Goal: Transaction & Acquisition: Purchase product/service

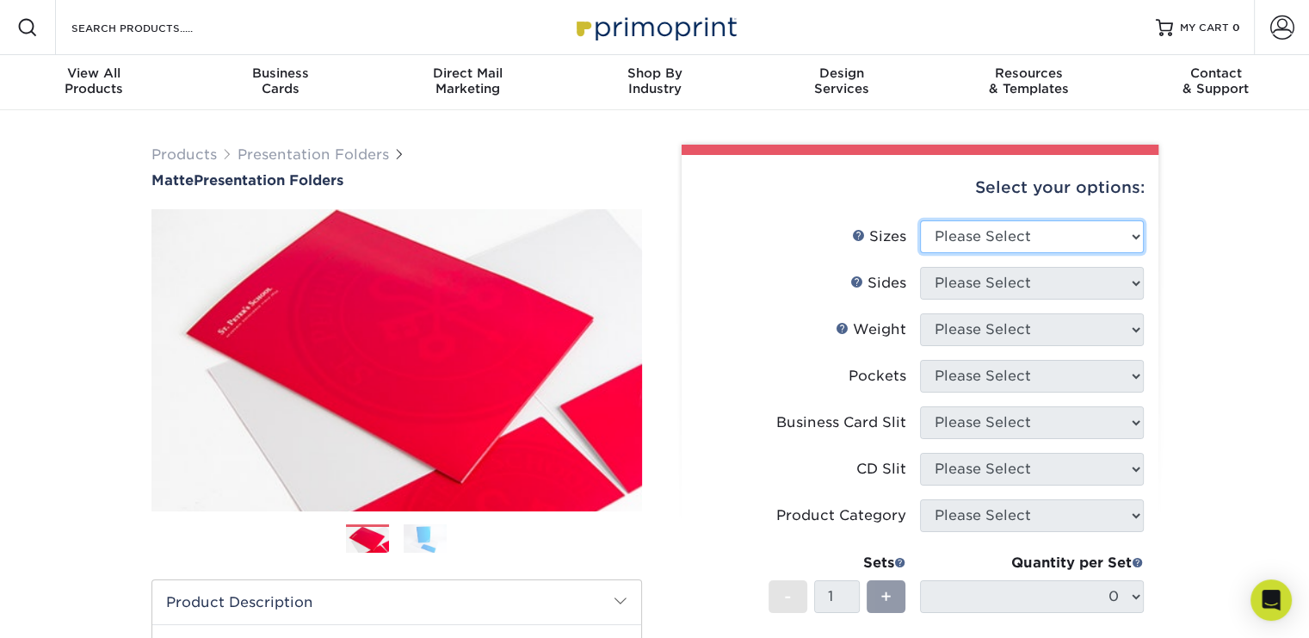
click at [1136, 233] on select "Please Select 6" x 9" 9" x 12"" at bounding box center [1032, 236] width 224 height 33
select select "9.00x12.00"
click at [920, 220] on select "Please Select 6" x 9" 9" x 12"" at bounding box center [1032, 236] width 224 height 33
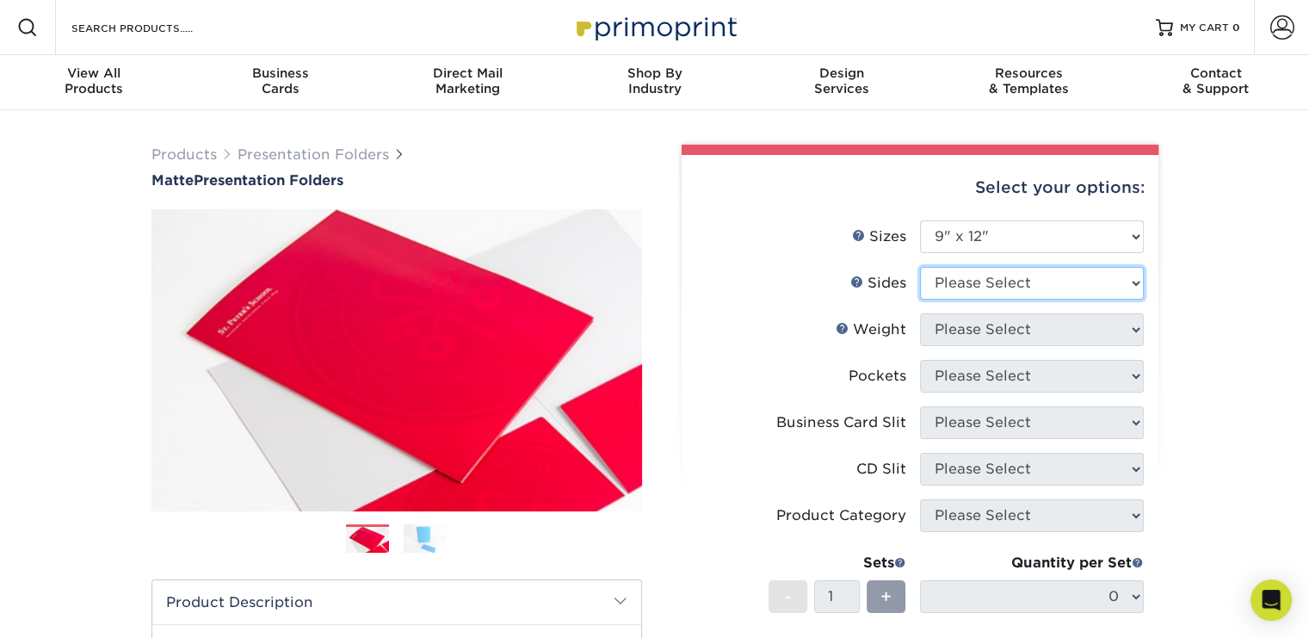
click at [1136, 280] on select "Please Select Print Both Sides Print Front Only" at bounding box center [1032, 283] width 224 height 33
select select "32d3c223-f82c-492b-b915-ba065a00862f"
click at [920, 267] on select "Please Select Print Both Sides Print Front Only" at bounding box center [1032, 283] width 224 height 33
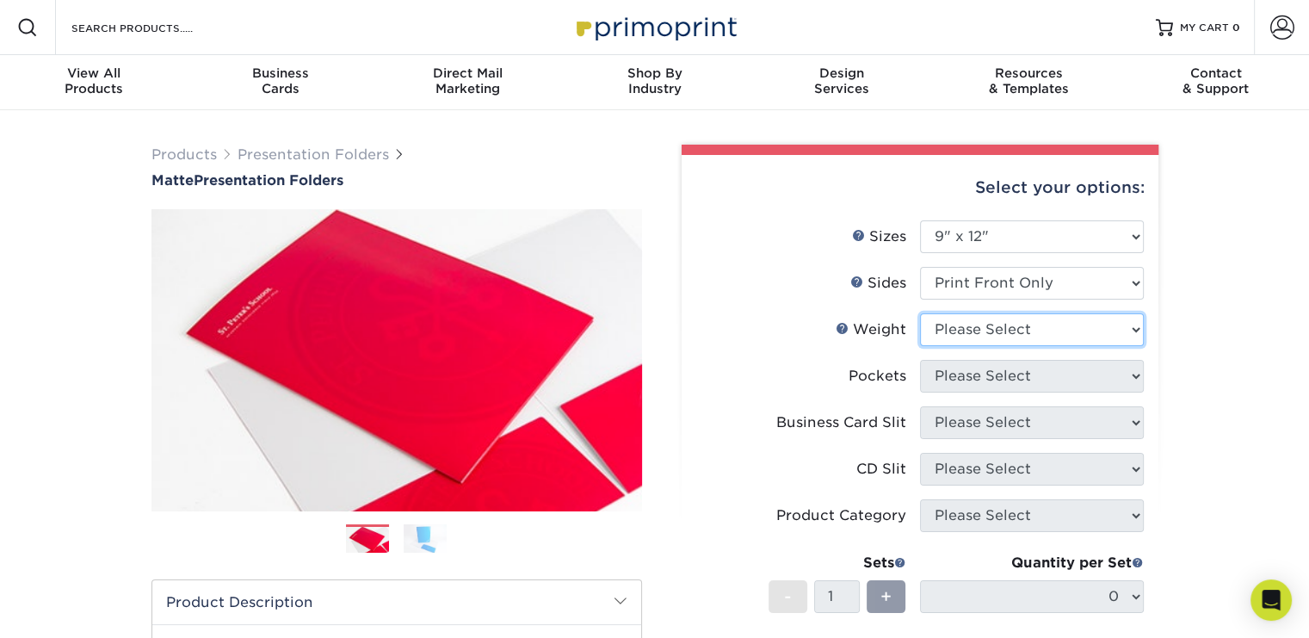
click at [1139, 324] on select "Please Select 14PT 16PT" at bounding box center [1032, 329] width 224 height 33
select select "14PT"
click at [920, 313] on select "Please Select 14PT 16PT" at bounding box center [1032, 329] width 224 height 33
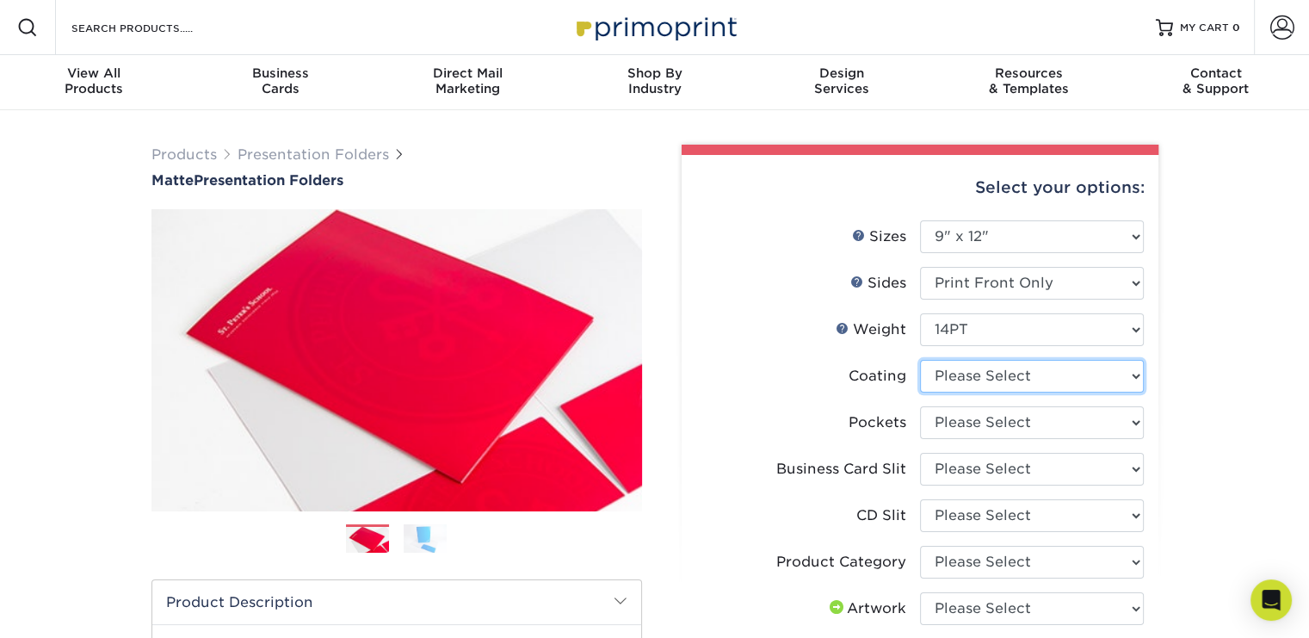
click at [1133, 372] on select at bounding box center [1032, 376] width 224 height 33
select select "121bb7b5-3b4d-429f-bd8d-bbf80e953313"
click at [920, 360] on select at bounding box center [1032, 376] width 224 height 33
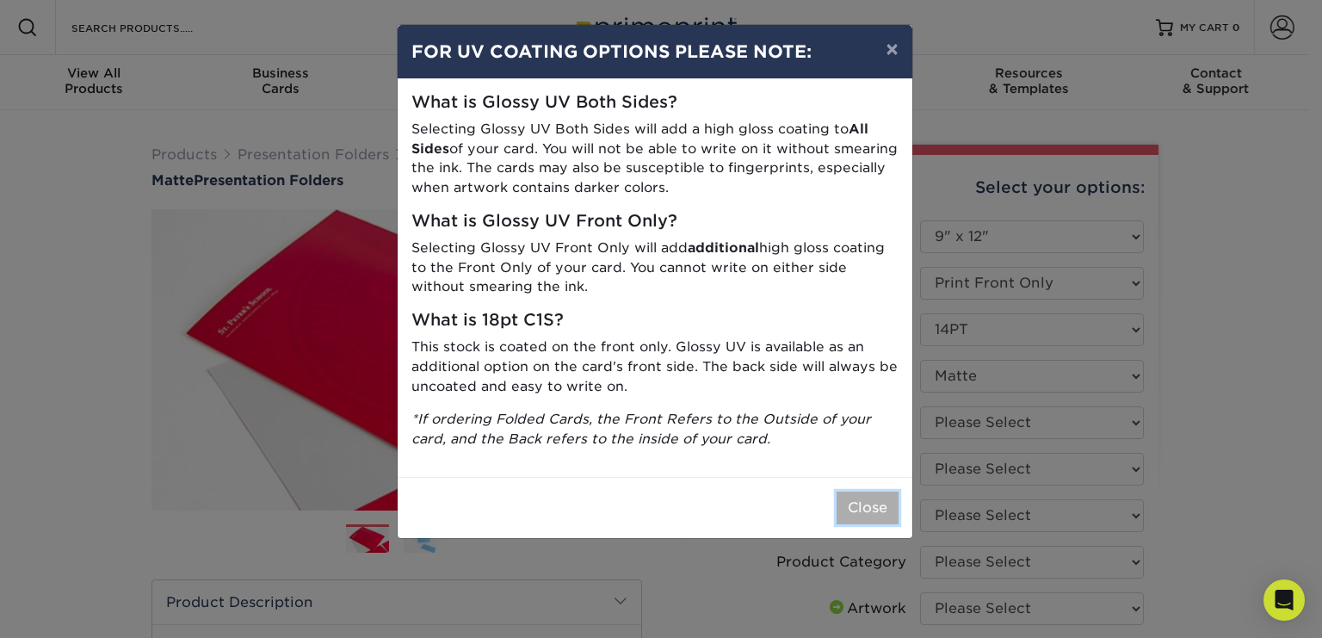
click at [866, 504] on button "Close" at bounding box center [867, 507] width 62 height 33
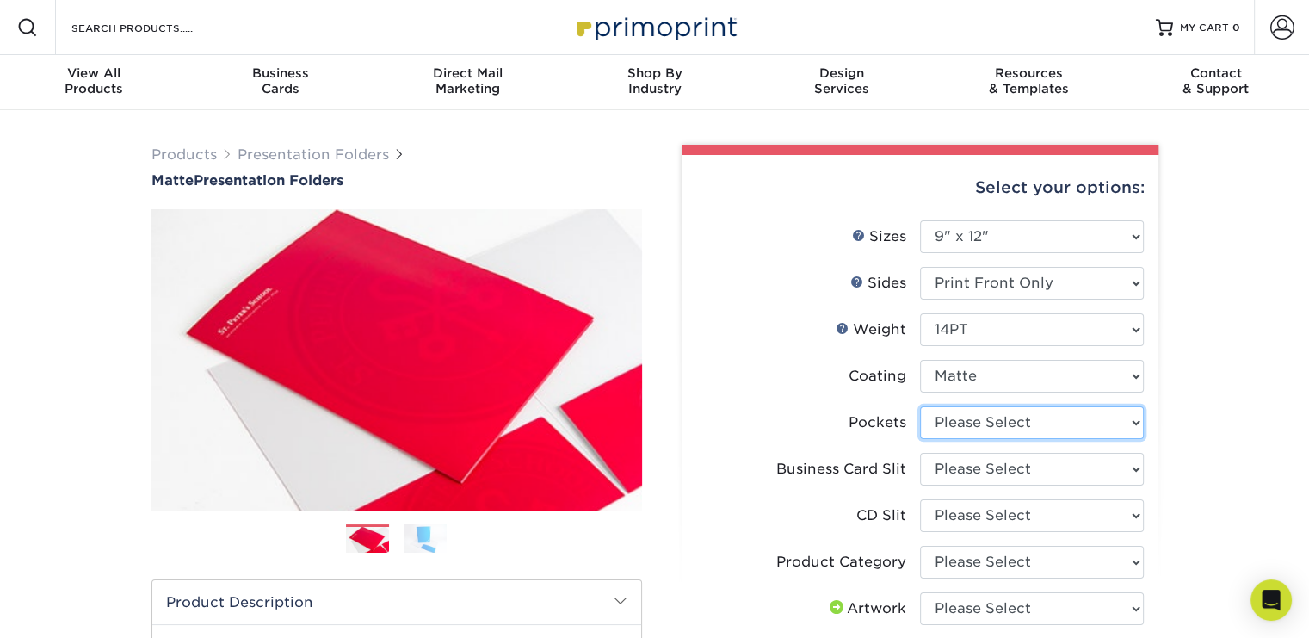
click at [1131, 422] on select "Please Select 1 Pocket on the Left (Front) Side 1 Pocket on the Right (Back) Si…" at bounding box center [1032, 422] width 224 height 33
select select "e8427203-e3c7-4640-a4e8-bae00c228d98"
click at [920, 406] on select "Please Select 1 Pocket on the Left (Front) Side 1 Pocket on the Right (Back) Si…" at bounding box center [1032, 422] width 224 height 33
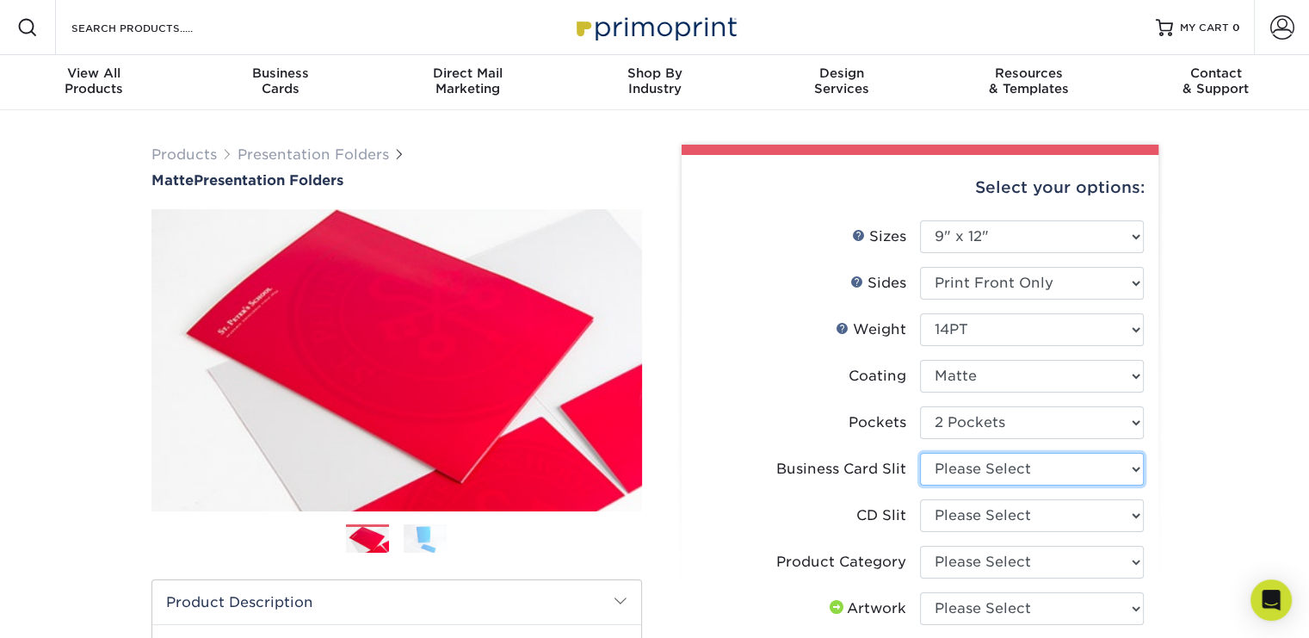
click at [1137, 465] on select "Please Select No Business Card Slits On Both Pockets - Horizontal On Both Pocke…" at bounding box center [1032, 469] width 224 height 33
select select "7e99cc7c-ff09-4e60-a1f6-bcfcb05688a6"
click at [920, 453] on select "Please Select No Business Card Slits On Both Pockets - Horizontal On Both Pocke…" at bounding box center [1032, 469] width 224 height 33
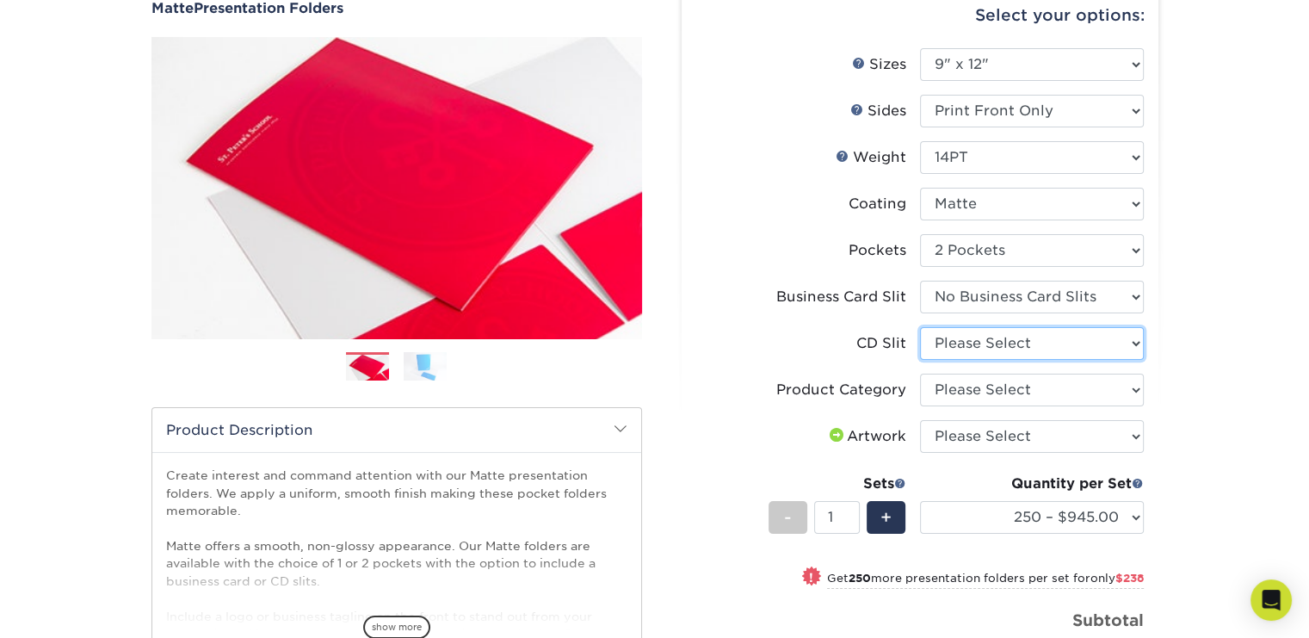
click at [1136, 340] on select "Please Select No CD Slit On the Left (Front) Pocket On the Right (Back) Pocket" at bounding box center [1032, 343] width 224 height 33
select select "a092264a-7428-4d8e-b024-417dbebc6e25"
click at [920, 327] on select "Please Select No CD Slit On the Left (Front) Pocket On the Right (Back) Pocket" at bounding box center [1032, 343] width 224 height 33
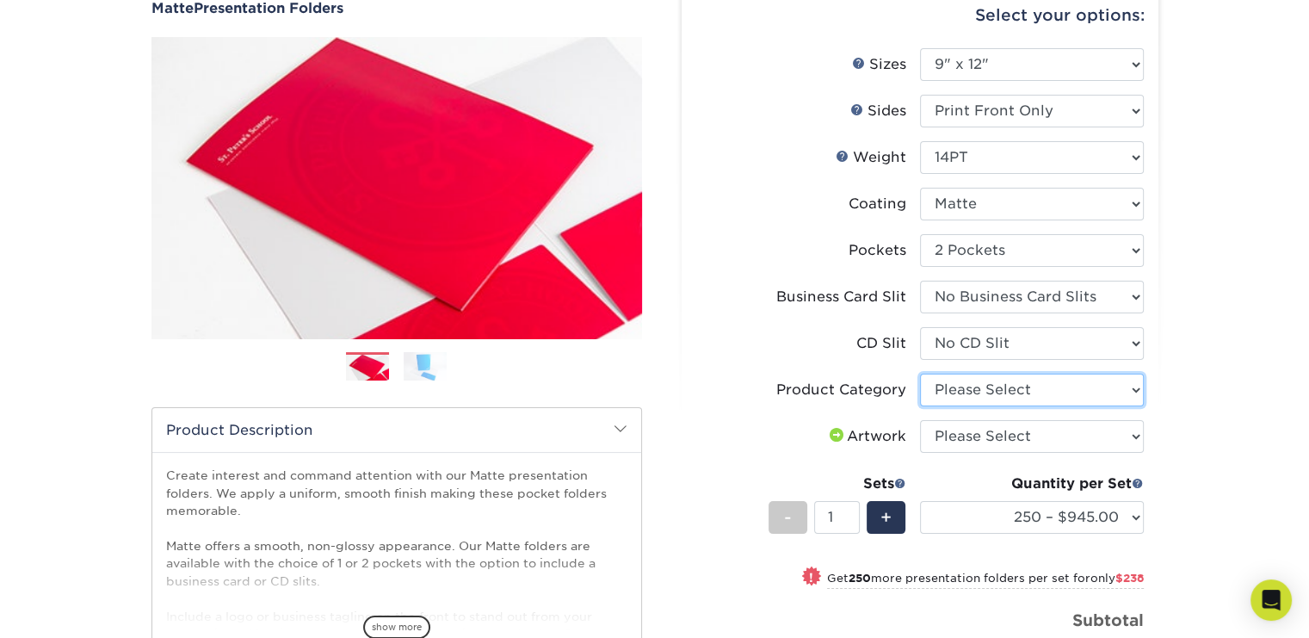
click at [1137, 388] on select "Please Select Presentation Folders" at bounding box center [1032, 389] width 224 height 33
select select "57f7a581-ec4a-49d7-930d-eb044a1d12ac"
click at [920, 373] on select "Please Select Presentation Folders" at bounding box center [1032, 389] width 224 height 33
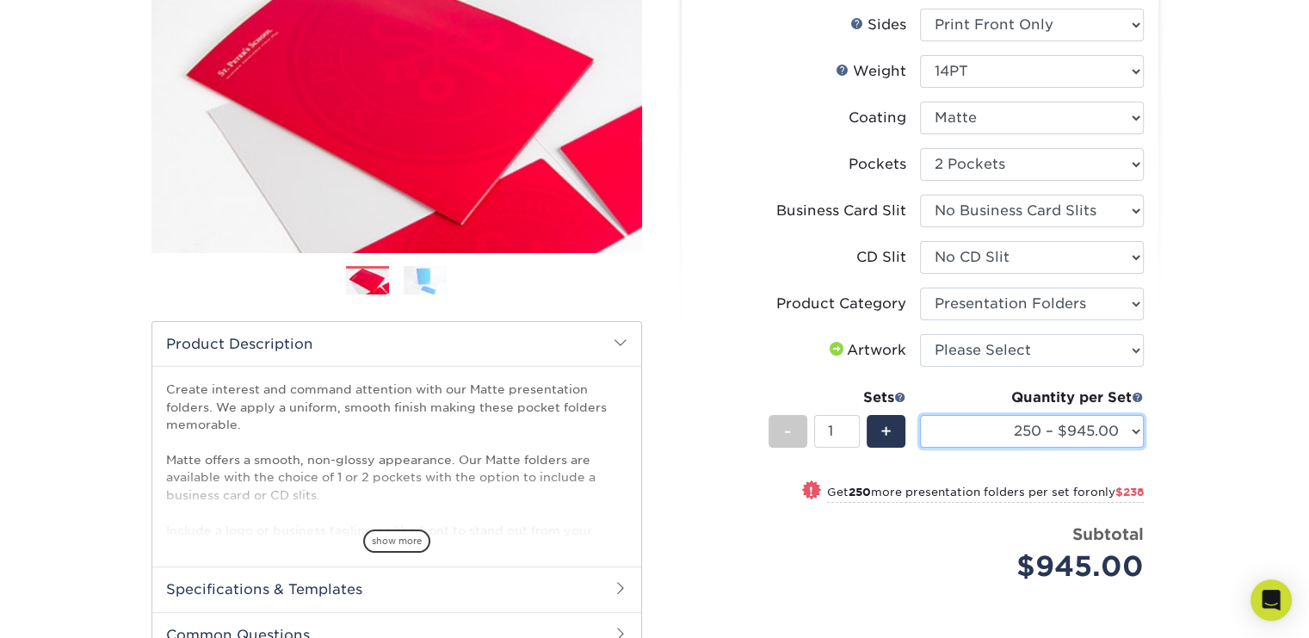
click at [1135, 426] on select "250 – $945.00 500 – $1183.00 1000 – $1462.00 2500 – $2613.00 5000 – $4099.00 10…" at bounding box center [1032, 431] width 224 height 33
click at [1224, 358] on div "Products Presentation Folders Matte Presentation Folders Previous Next" at bounding box center [654, 347] width 1309 height 990
